Goal: Task Accomplishment & Management: Manage account settings

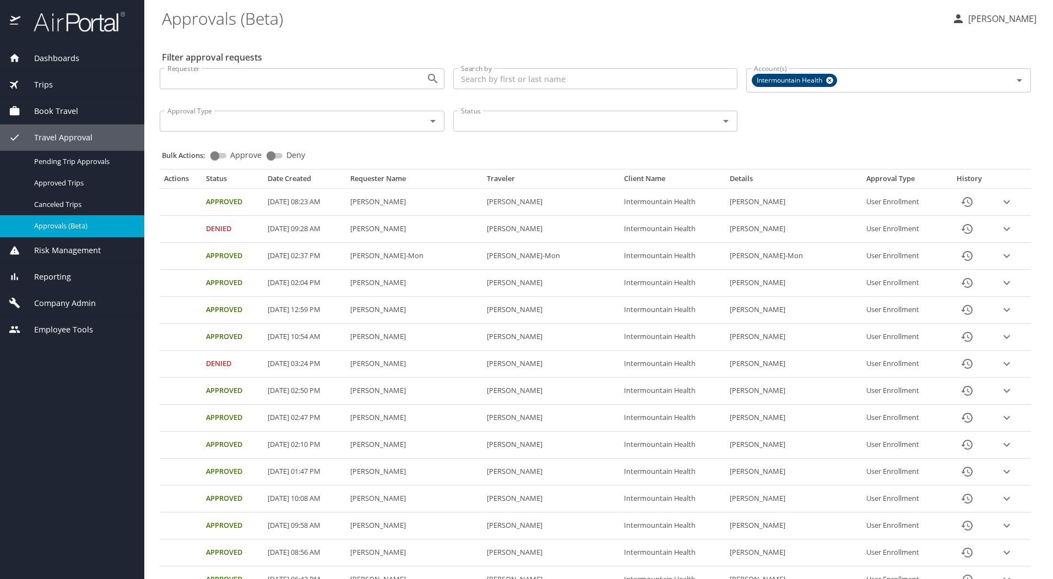
click at [57, 305] on span "Company Admin" at bounding box center [57, 303] width 75 height 12
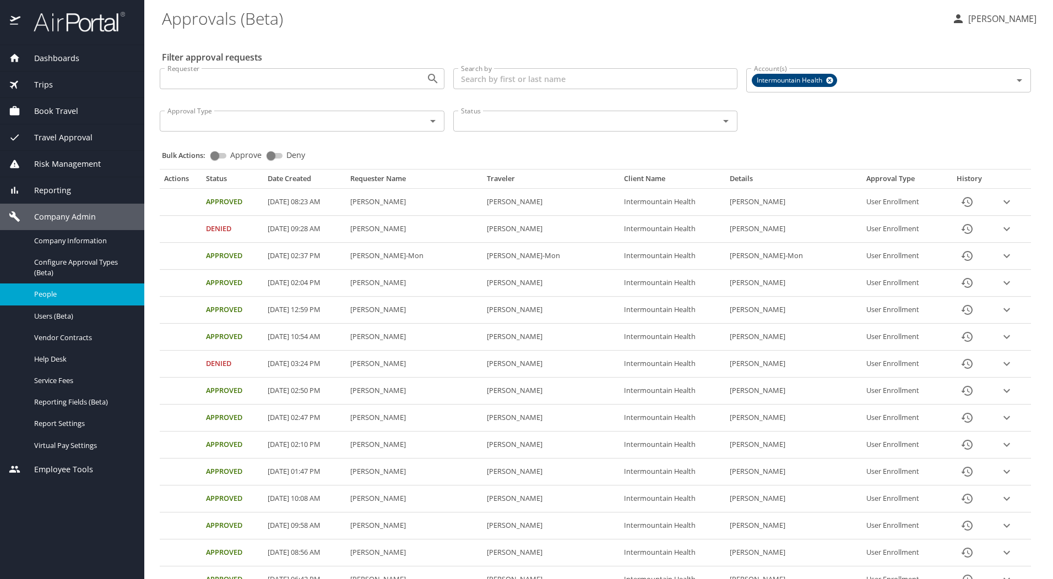
click at [58, 293] on span "People" at bounding box center [82, 294] width 97 height 10
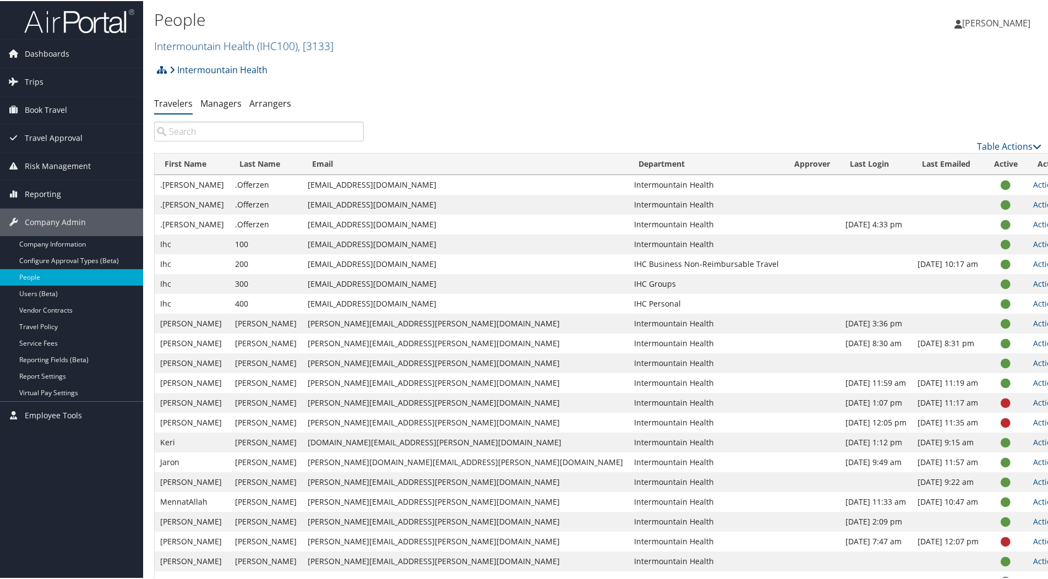
click at [216, 133] on input "search" at bounding box center [259, 131] width 210 height 20
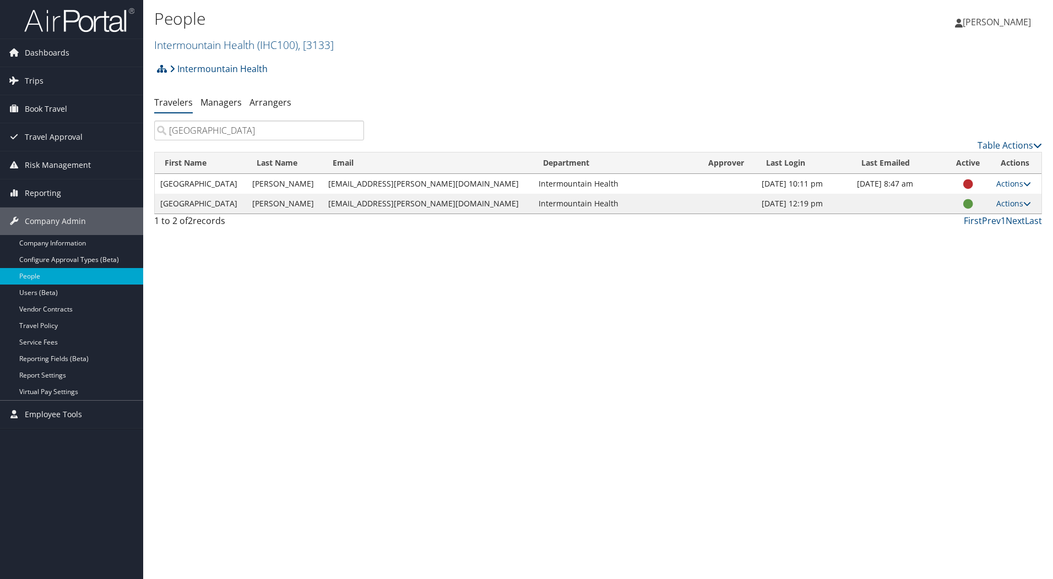
type input "[GEOGRAPHIC_DATA]"
